Goal: Task Accomplishment & Management: Use online tool/utility

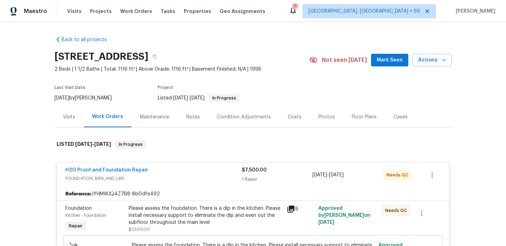
scroll to position [90, 0]
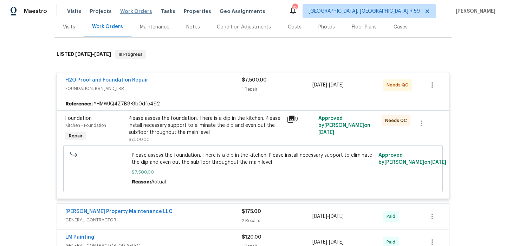
click at [137, 12] on span "Work Orders" at bounding box center [136, 11] width 32 height 7
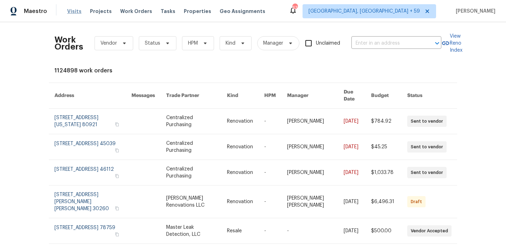
click at [75, 11] on span "Visits" at bounding box center [74, 11] width 14 height 7
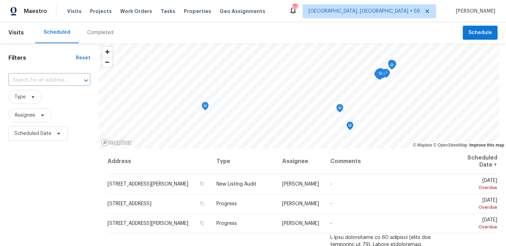
click at [101, 30] on div "Completed" at bounding box center [100, 32] width 26 height 7
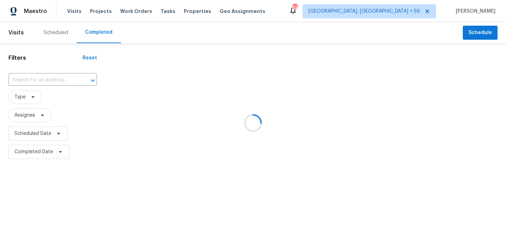
click at [47, 79] on div at bounding box center [253, 123] width 506 height 246
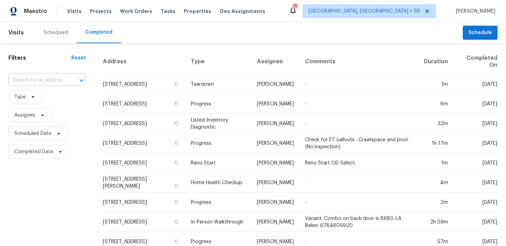
click at [43, 79] on input "text" at bounding box center [37, 80] width 58 height 11
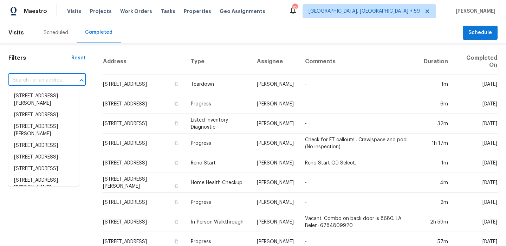
paste input "[STREET_ADDRESS]"
type input "[STREET_ADDRESS]"
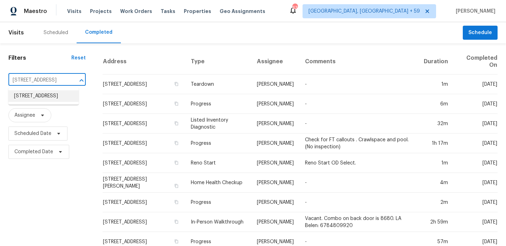
click at [39, 93] on li "[STREET_ADDRESS]" at bounding box center [43, 96] width 70 height 12
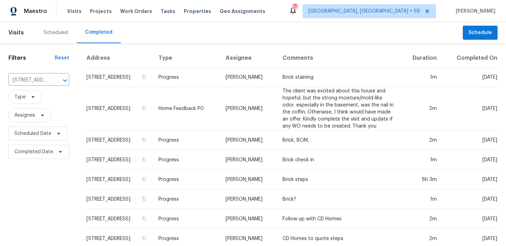
click at [153, 95] on td "[STREET_ADDRESS]" at bounding box center [119, 108] width 67 height 43
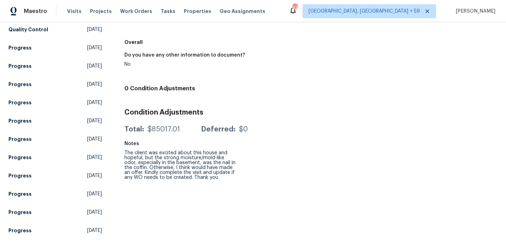
scroll to position [283, 0]
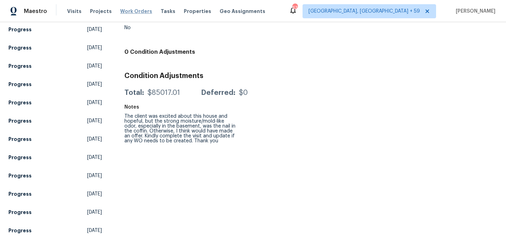
drag, startPoint x: 107, startPoint y: 10, endPoint x: 126, endPoint y: 9, distance: 19.0
click at [109, 9] on div "Visits Projects Work Orders Tasks Properties Geo Assignments" at bounding box center [170, 11] width 207 height 14
click at [128, 9] on span "Work Orders" at bounding box center [136, 11] width 32 height 7
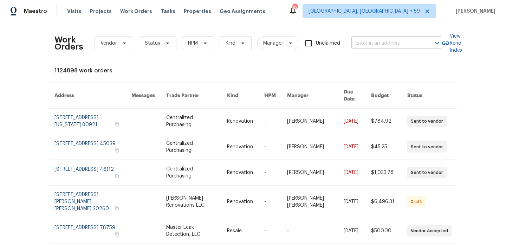
click at [386, 42] on input "text" at bounding box center [386, 43] width 70 height 11
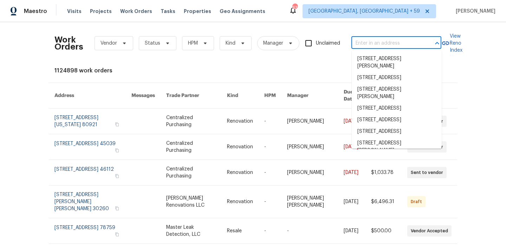
paste input "[STREET_ADDRESS]"
type input "[STREET_ADDRESS]"
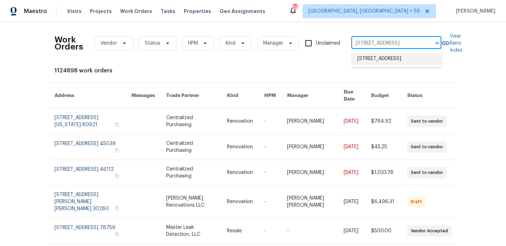
click at [385, 59] on li "[STREET_ADDRESS]" at bounding box center [397, 59] width 90 height 12
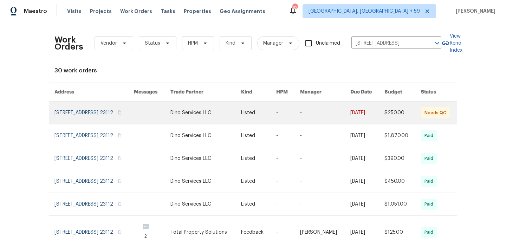
click at [78, 109] on link at bounding box center [93, 113] width 79 height 22
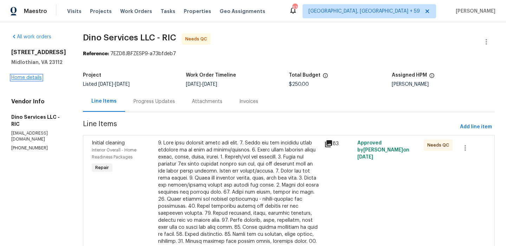
click at [39, 80] on link "Home details" at bounding box center [26, 77] width 31 height 5
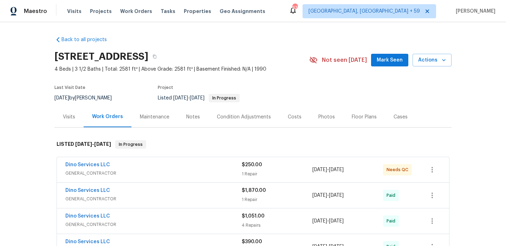
click at [160, 170] on span "GENERAL_CONTRACTOR" at bounding box center [153, 173] width 176 height 7
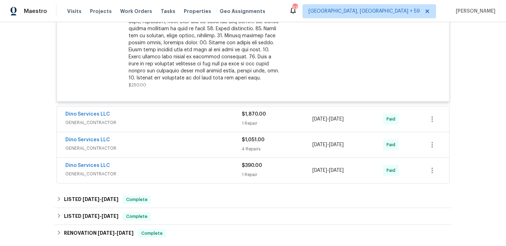
scroll to position [279, 0]
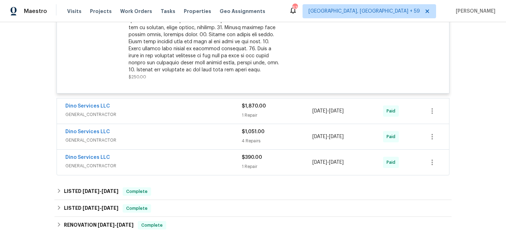
click at [169, 115] on span "GENERAL_CONTRACTOR" at bounding box center [153, 114] width 176 height 7
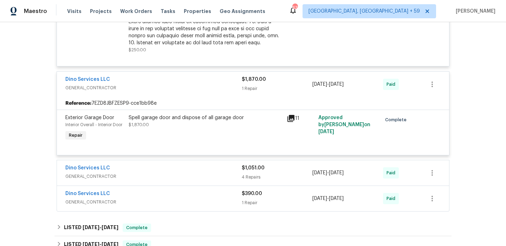
scroll to position [314, 0]
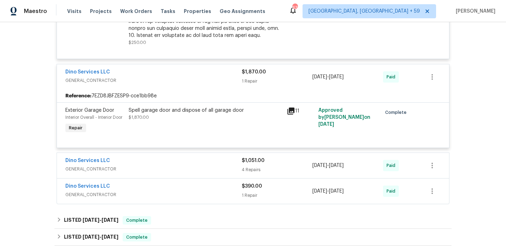
click at [159, 158] on div "Dino Services LLC" at bounding box center [153, 161] width 176 height 8
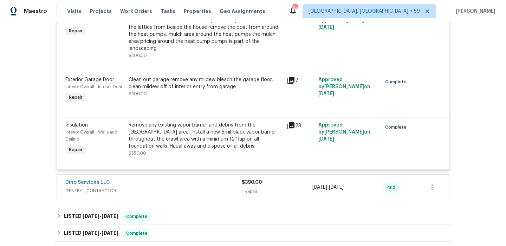
scroll to position [563, 0]
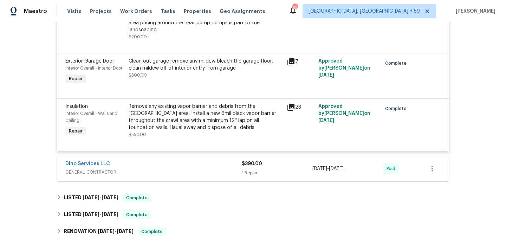
click at [154, 176] on span "GENERAL_CONTRACTOR" at bounding box center [153, 172] width 176 height 7
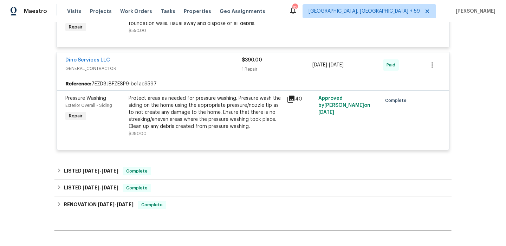
scroll to position [676, 0]
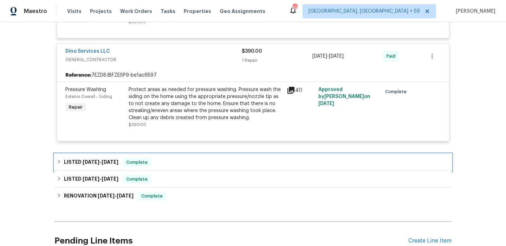
click at [76, 164] on h6 "LISTED [DATE] - [DATE]" at bounding box center [91, 162] width 54 height 8
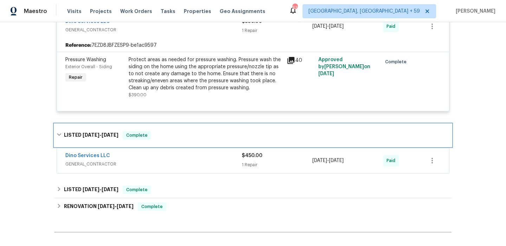
scroll to position [707, 0]
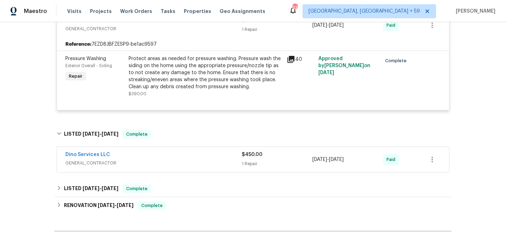
click at [180, 164] on span "GENERAL_CONTRACTOR" at bounding box center [153, 163] width 176 height 7
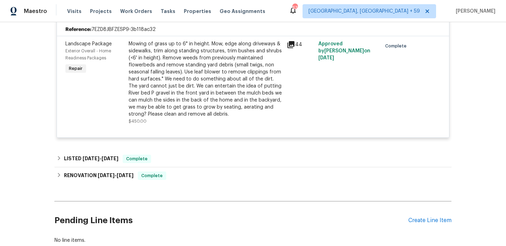
scroll to position [862, 0]
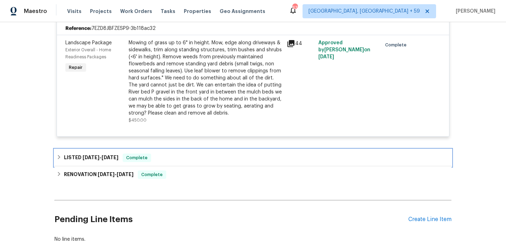
click at [173, 164] on div "LISTED [DATE] - [DATE] Complete" at bounding box center [252, 157] width 397 height 17
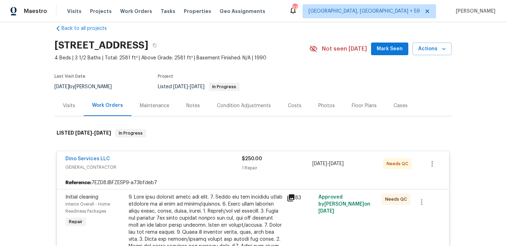
scroll to position [0, 0]
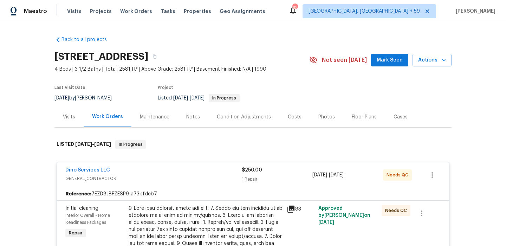
click at [69, 117] on div "Visits" at bounding box center [69, 117] width 12 height 7
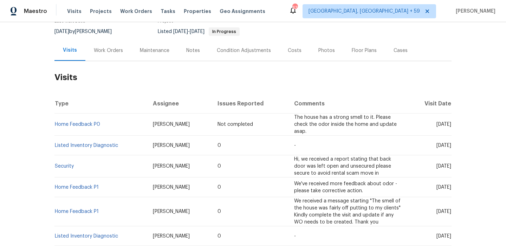
scroll to position [73, 0]
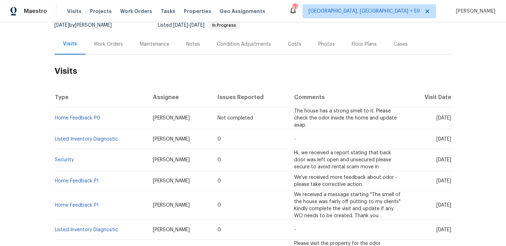
click at [115, 179] on td "Home Feedback P1" at bounding box center [100, 181] width 93 height 20
click at [86, 182] on link "Home Feedback P1" at bounding box center [77, 181] width 44 height 5
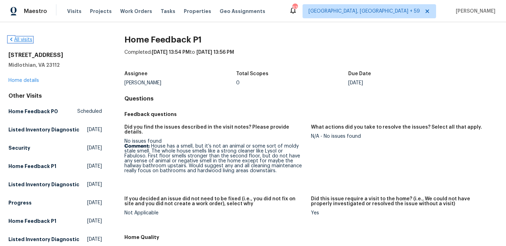
click at [24, 39] on link "All visits" at bounding box center [20, 39] width 24 height 5
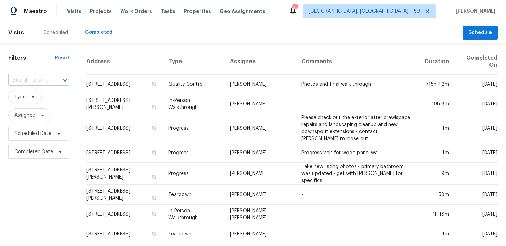
click at [26, 78] on input "text" at bounding box center [28, 80] width 41 height 11
click at [27, 80] on input "text" at bounding box center [28, 80] width 41 height 11
paste input "[STREET_ADDRESS]"
type input "[STREET_ADDRESS]"
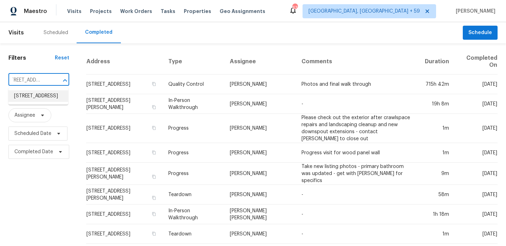
click at [27, 102] on li "[STREET_ADDRESS]" at bounding box center [38, 96] width 60 height 12
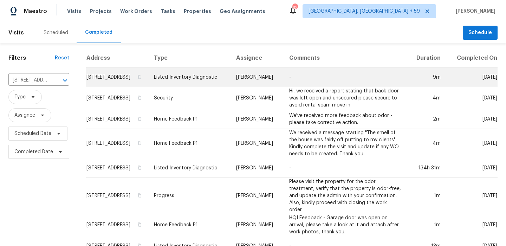
click at [114, 79] on td "[STREET_ADDRESS]" at bounding box center [117, 77] width 62 height 20
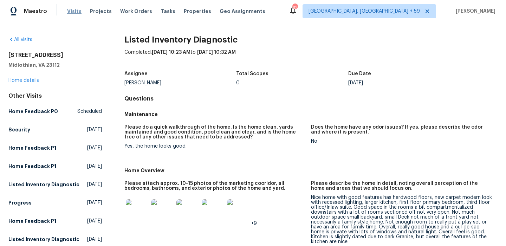
drag, startPoint x: 82, startPoint y: 16, endPoint x: 72, endPoint y: 8, distance: 12.7
click at [82, 15] on div "Visits Projects Work Orders Tasks Properties Geo Assignments" at bounding box center [170, 11] width 207 height 14
click at [142, 11] on span "Work Orders" at bounding box center [136, 11] width 32 height 7
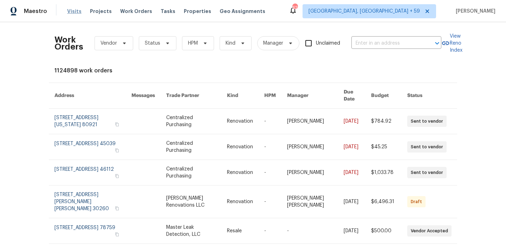
click at [70, 10] on span "Visits" at bounding box center [74, 11] width 14 height 7
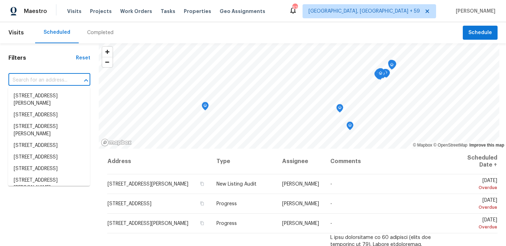
click at [41, 83] on input "text" at bounding box center [39, 80] width 62 height 11
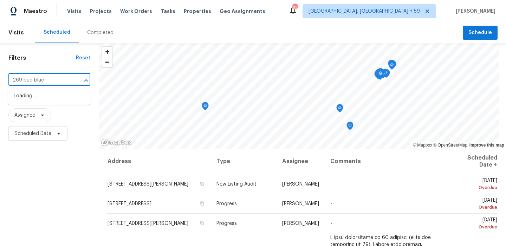
type input "269 [PERSON_NAME]"
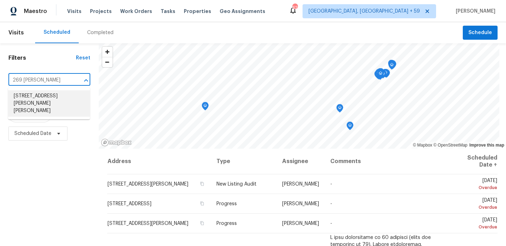
click at [40, 97] on li "[STREET_ADDRESS][PERSON_NAME][PERSON_NAME]" at bounding box center [49, 103] width 82 height 26
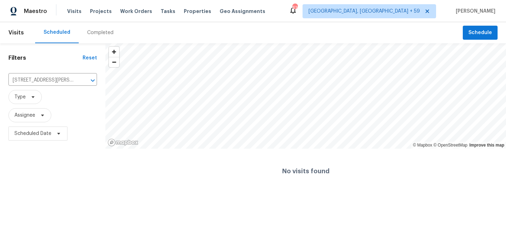
click at [97, 29] on div "Completed" at bounding box center [100, 32] width 43 height 21
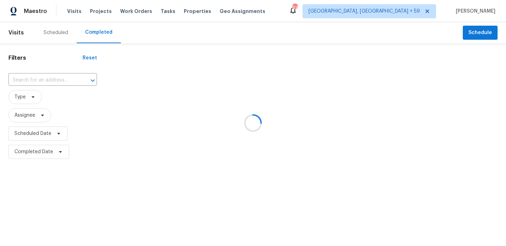
click at [47, 78] on div at bounding box center [253, 123] width 506 height 246
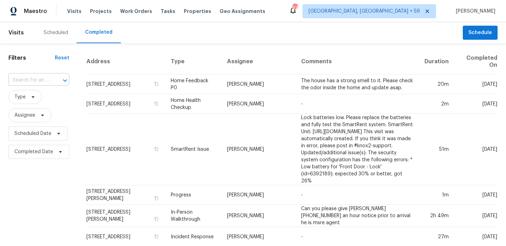
click at [44, 79] on input "text" at bounding box center [28, 80] width 41 height 11
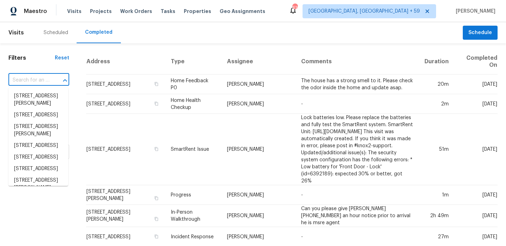
paste input "[STREET_ADDRESS][PERSON_NAME]"
type input "[STREET_ADDRESS][PERSON_NAME]"
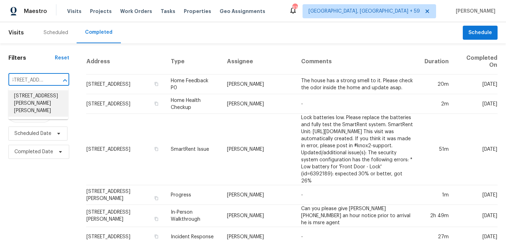
click at [46, 95] on li "[STREET_ADDRESS][PERSON_NAME][PERSON_NAME]" at bounding box center [38, 103] width 60 height 26
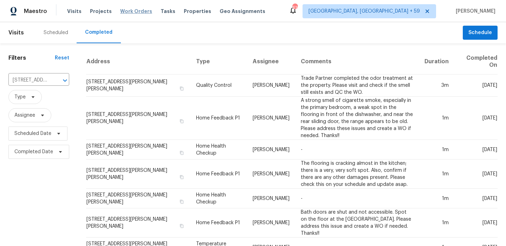
click at [139, 12] on span "Work Orders" at bounding box center [136, 11] width 32 height 7
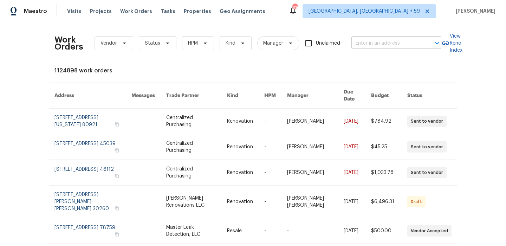
click at [376, 40] on input "text" at bounding box center [386, 43] width 70 height 11
type input "2"
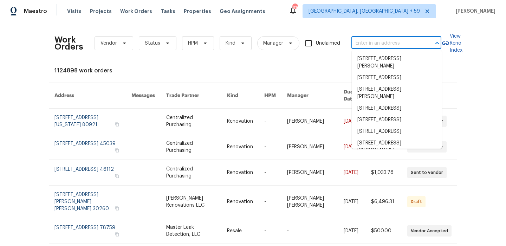
paste input "[STREET_ADDRESS][PERSON_NAME]"
type input "[STREET_ADDRESS][PERSON_NAME]"
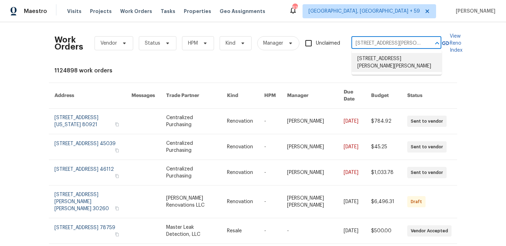
click at [365, 65] on li "[STREET_ADDRESS][PERSON_NAME][PERSON_NAME]" at bounding box center [397, 62] width 90 height 19
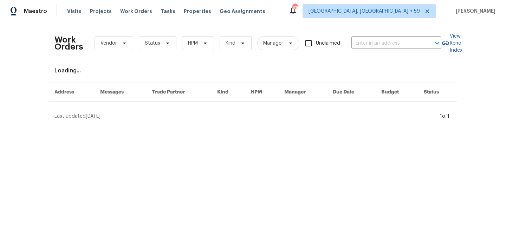
type input "[STREET_ADDRESS][PERSON_NAME][PERSON_NAME]"
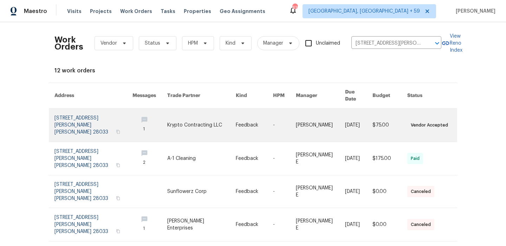
click at [98, 116] on link at bounding box center [93, 125] width 78 height 33
